Goal: Check status: Check status

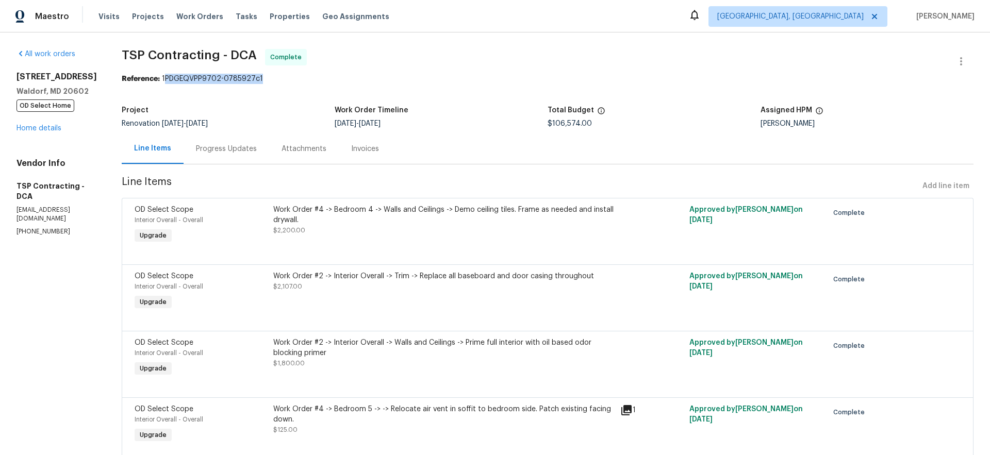
drag, startPoint x: 162, startPoint y: 79, endPoint x: 274, endPoint y: 80, distance: 111.8
click at [274, 80] on div "Reference: 1PDGEQVPP9702-0785927c1" at bounding box center [547, 79] width 851 height 10
click at [185, 19] on span "Work Orders" at bounding box center [199, 16] width 47 height 10
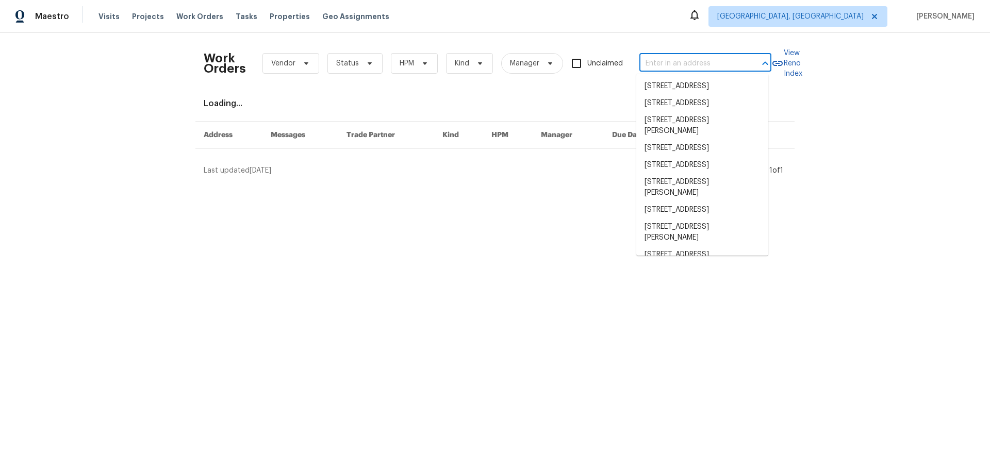
click at [702, 58] on input "text" at bounding box center [690, 64] width 103 height 16
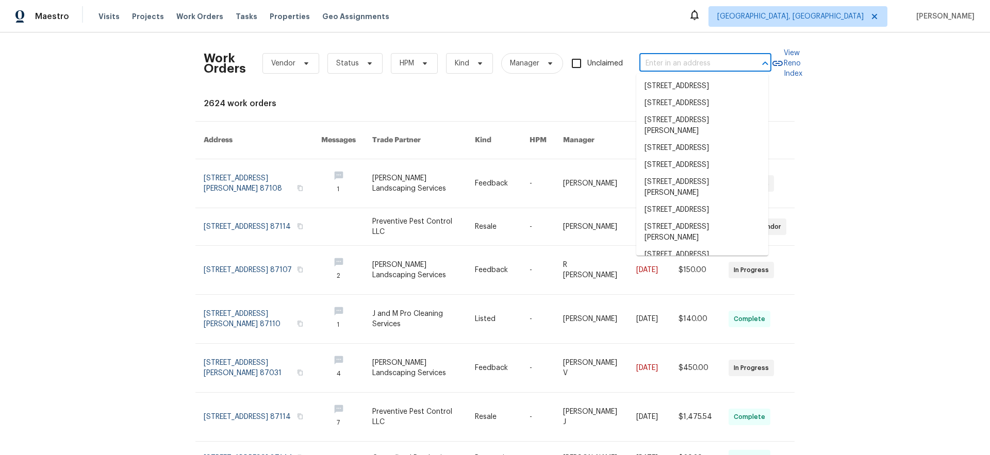
paste input "1PDGEQVPP9702"
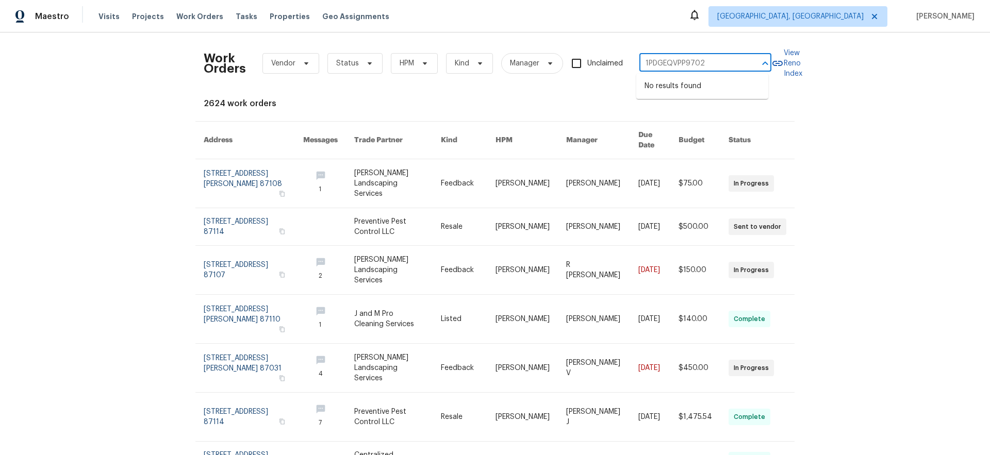
type input "1PDGEQVPP9702"
click at [51, 17] on span "Maestro" at bounding box center [52, 16] width 34 height 10
